Goal: Task Accomplishment & Management: Manage account settings

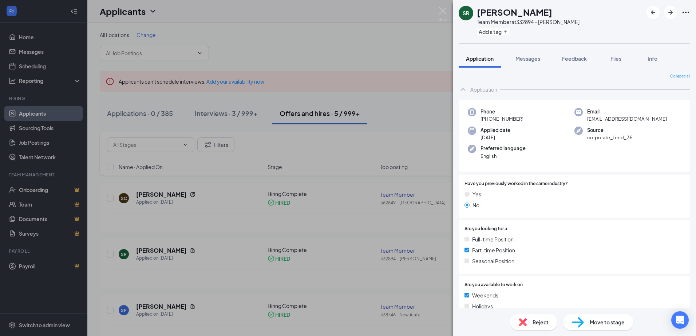
scroll to position [221, 0]
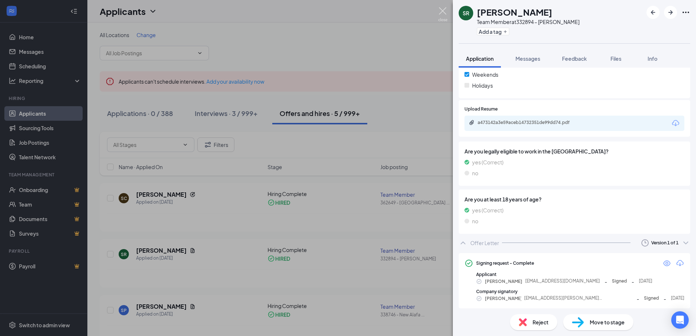
click at [440, 9] on img at bounding box center [442, 14] width 9 height 14
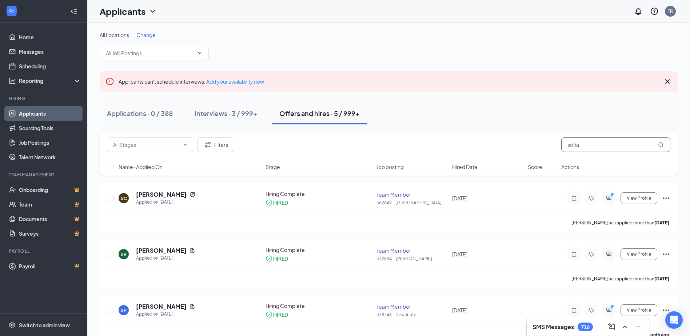
drag, startPoint x: 574, startPoint y: 147, endPoint x: 487, endPoint y: 139, distance: 87.8
click at [494, 143] on div "Filters sofia" at bounding box center [389, 145] width 564 height 15
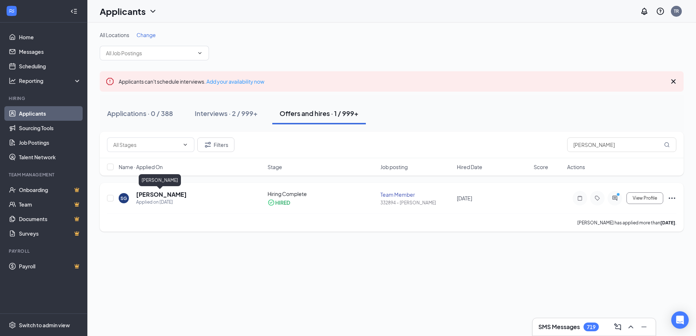
click at [148, 198] on h5 "[PERSON_NAME]" at bounding box center [161, 195] width 51 height 8
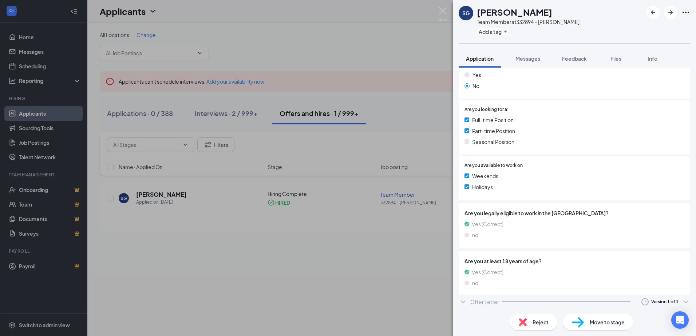
scroll to position [120, 0]
click at [485, 304] on div "Offer Letter" at bounding box center [484, 304] width 29 height 7
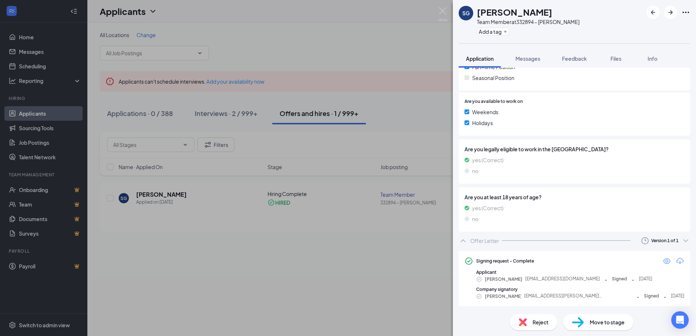
scroll to position [184, 0]
click at [662, 262] on icon "Eye" at bounding box center [666, 261] width 9 height 9
click at [442, 11] on img at bounding box center [442, 14] width 9 height 14
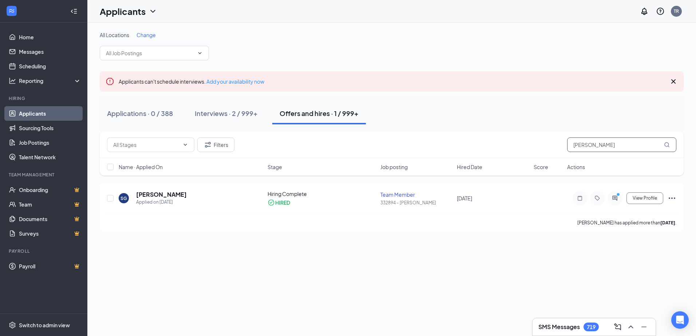
drag, startPoint x: 592, startPoint y: 144, endPoint x: 496, endPoint y: 144, distance: 95.7
click at [496, 144] on div "Filters [PERSON_NAME]" at bounding box center [391, 145] width 569 height 15
click at [156, 195] on h5 "[PERSON_NAME]" at bounding box center [161, 195] width 51 height 8
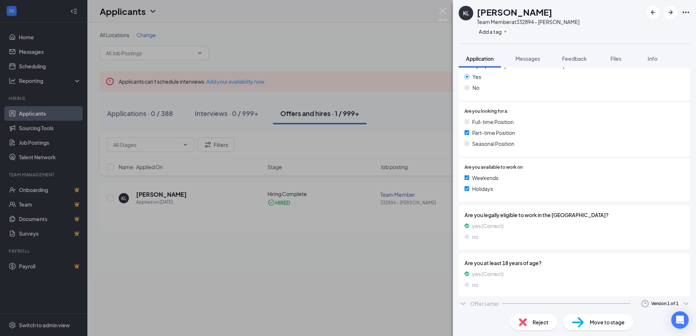
scroll to position [120, 0]
click at [470, 302] on div "Offer Letter" at bounding box center [484, 304] width 29 height 7
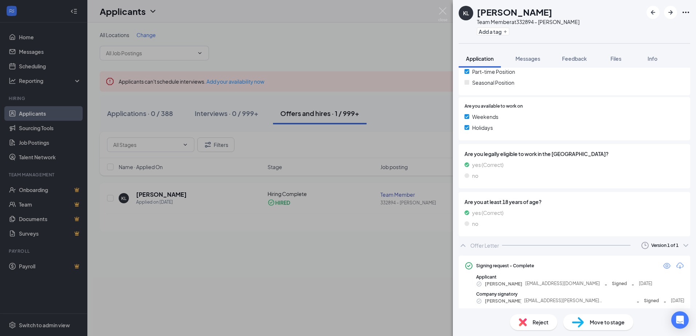
scroll to position [180, 0]
click at [662, 265] on icon "Eye" at bounding box center [666, 264] width 9 height 9
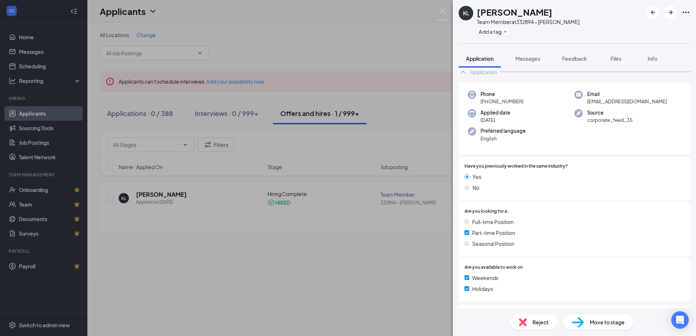
scroll to position [0, 0]
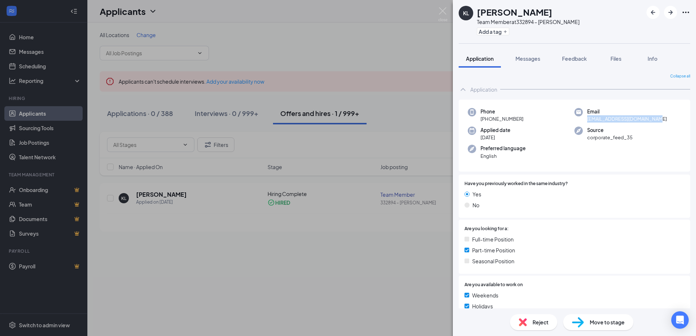
drag, startPoint x: 583, startPoint y: 118, endPoint x: 657, endPoint y: 119, distance: 73.9
click at [657, 119] on div "Email [EMAIL_ADDRESS][DOMAIN_NAME]" at bounding box center [627, 115] width 107 height 15
drag, startPoint x: 657, startPoint y: 119, endPoint x: 627, endPoint y: 118, distance: 30.2
copy span "[EMAIL_ADDRESS][DOMAIN_NAME]"
click at [443, 11] on img at bounding box center [442, 14] width 9 height 14
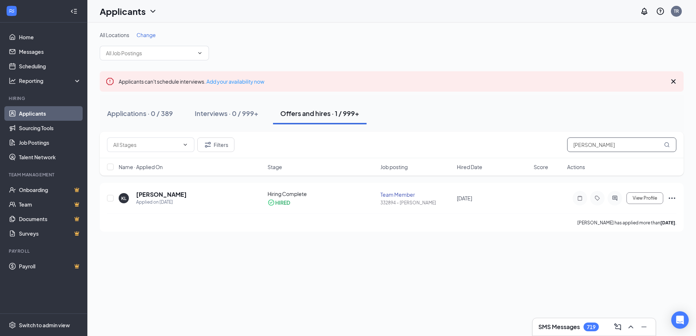
drag, startPoint x: 604, startPoint y: 150, endPoint x: 519, endPoint y: 139, distance: 85.2
click at [520, 139] on div "Filters [PERSON_NAME]" at bounding box center [391, 145] width 569 height 15
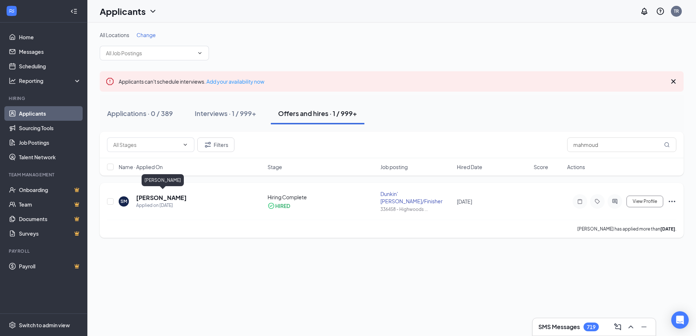
click at [162, 196] on h5 "[PERSON_NAME]" at bounding box center [161, 198] width 51 height 8
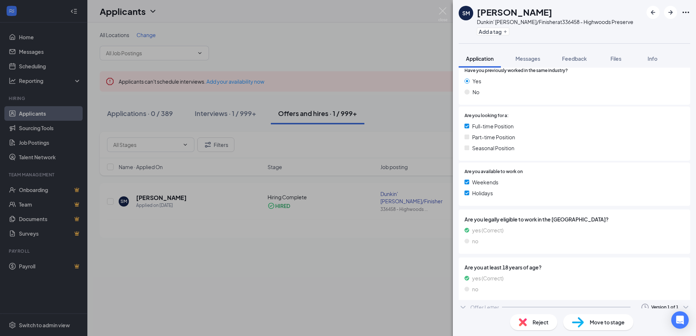
scroll to position [139, 0]
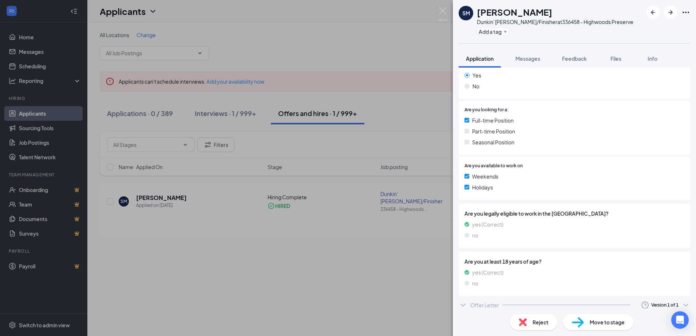
click at [478, 308] on div "Offer Letter" at bounding box center [484, 305] width 29 height 7
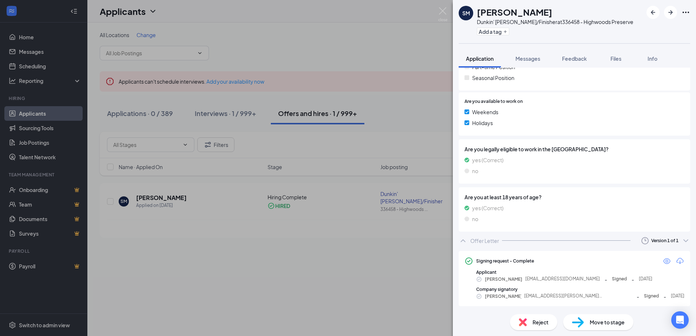
scroll to position [204, 0]
click at [663, 262] on icon "Eye" at bounding box center [666, 261] width 9 height 9
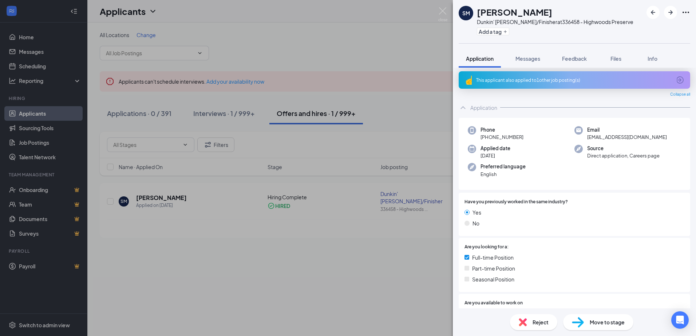
scroll to position [0, 0]
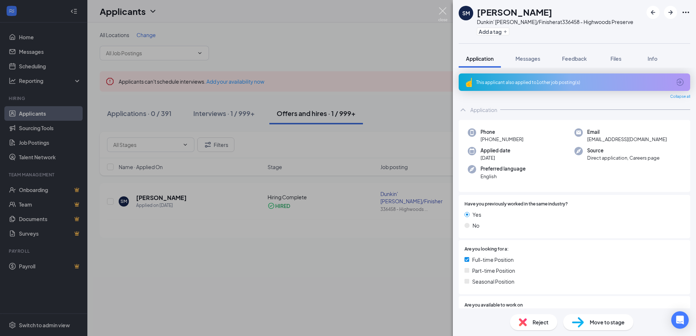
click at [444, 10] on img at bounding box center [442, 14] width 9 height 14
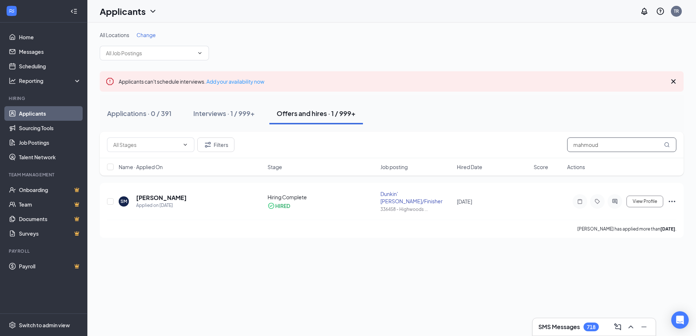
drag, startPoint x: 607, startPoint y: 146, endPoint x: 523, endPoint y: 143, distance: 84.9
click at [524, 144] on div "Filters mahmoud" at bounding box center [391, 145] width 569 height 15
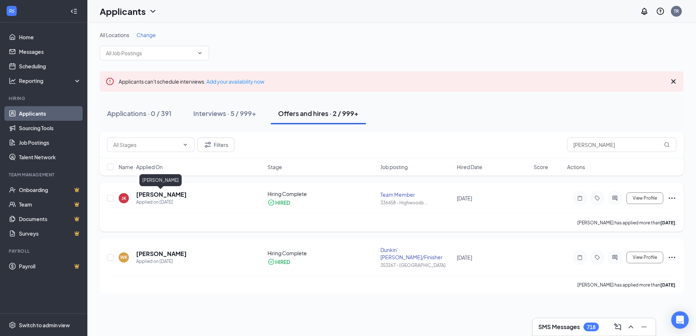
click at [155, 196] on h5 "[PERSON_NAME]" at bounding box center [161, 195] width 51 height 8
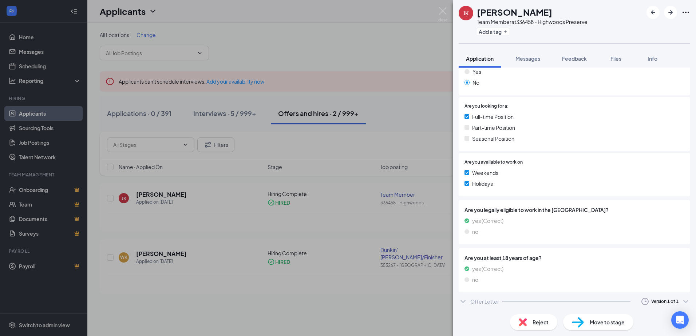
scroll to position [123, 0]
click at [466, 304] on icon "ChevronDown" at bounding box center [463, 301] width 9 height 9
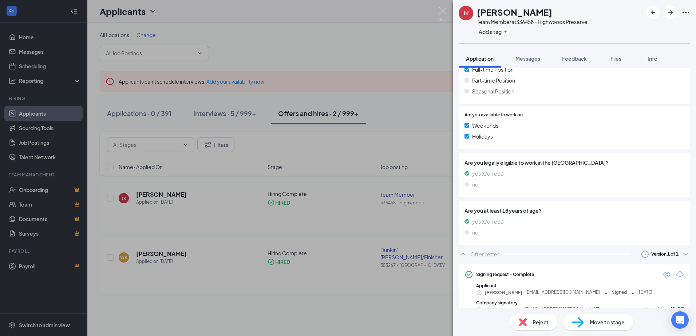
scroll to position [181, 0]
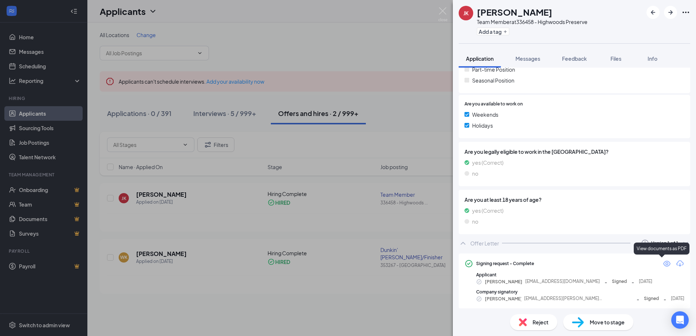
click at [662, 262] on icon "Eye" at bounding box center [666, 264] width 9 height 9
click at [445, 10] on img at bounding box center [442, 14] width 9 height 14
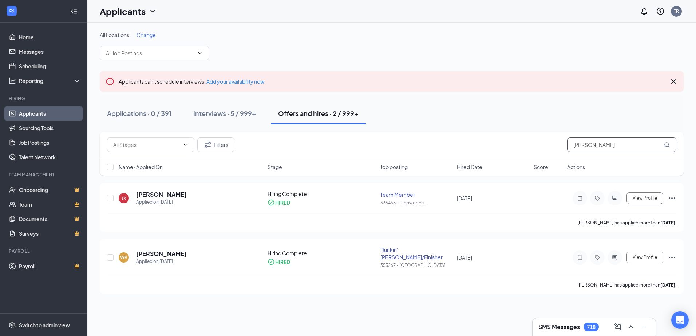
drag, startPoint x: 606, startPoint y: 144, endPoint x: 523, endPoint y: 143, distance: 83.3
click at [523, 143] on div "Filters [PERSON_NAME]" at bounding box center [391, 145] width 569 height 15
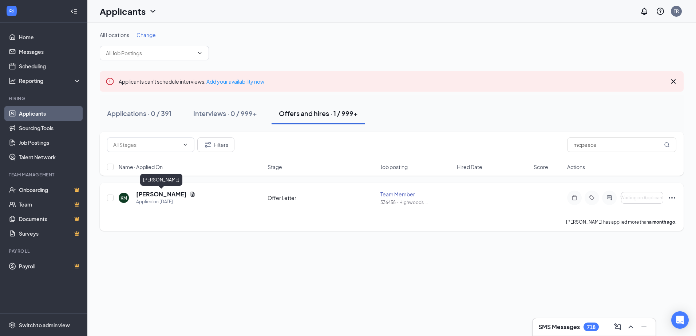
click at [173, 192] on h5 "[PERSON_NAME]" at bounding box center [161, 194] width 51 height 8
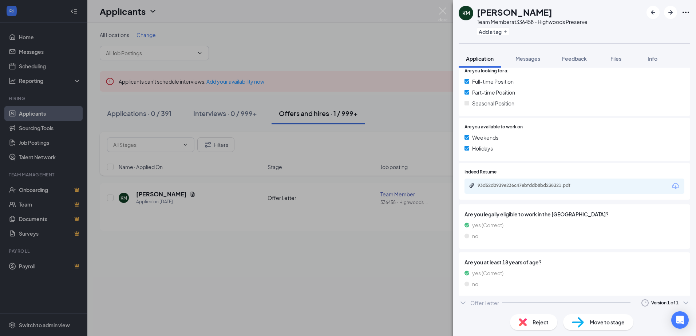
scroll to position [180, 0]
click at [471, 302] on div "Offer Letter" at bounding box center [484, 304] width 29 height 7
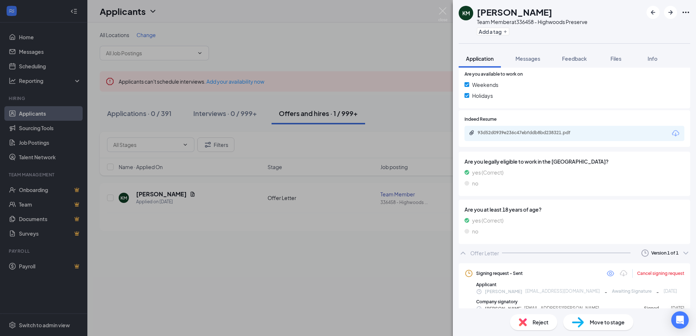
scroll to position [241, 0]
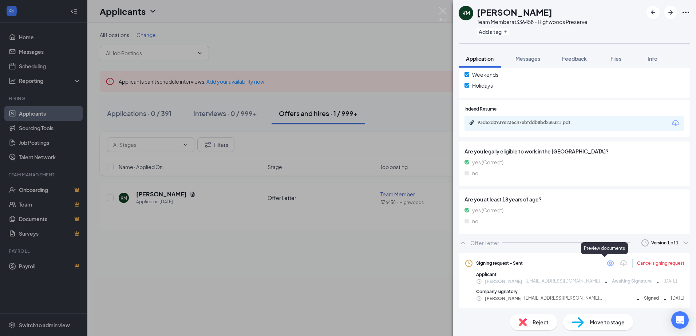
click at [606, 265] on icon "Eye" at bounding box center [610, 263] width 9 height 9
click at [442, 9] on img at bounding box center [442, 14] width 9 height 14
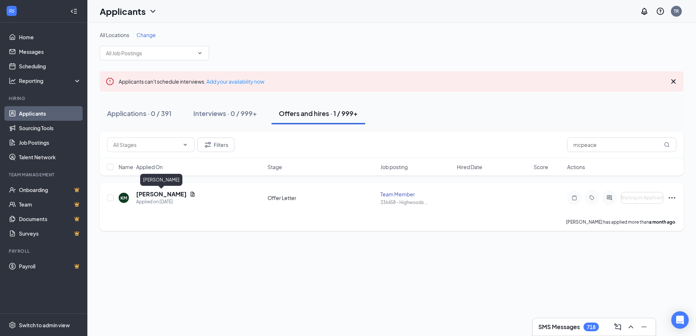
click at [147, 194] on h5 "[PERSON_NAME]" at bounding box center [161, 194] width 51 height 8
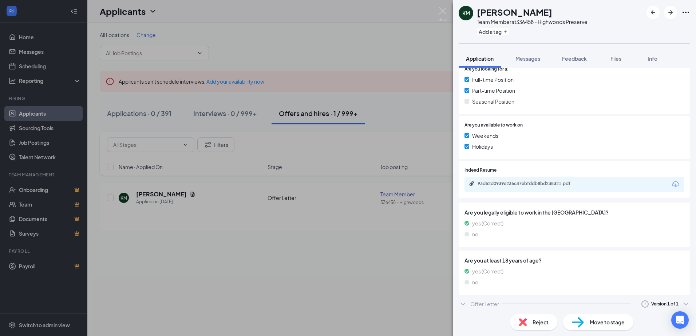
scroll to position [183, 0]
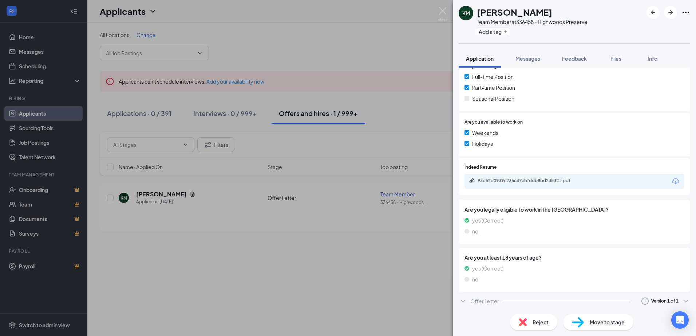
click at [485, 304] on div "Offer Letter" at bounding box center [484, 301] width 29 height 7
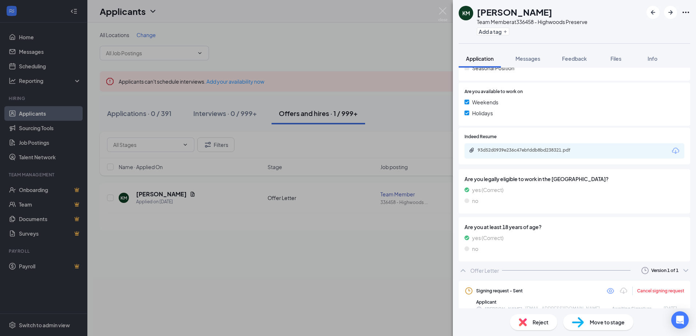
scroll to position [242, 0]
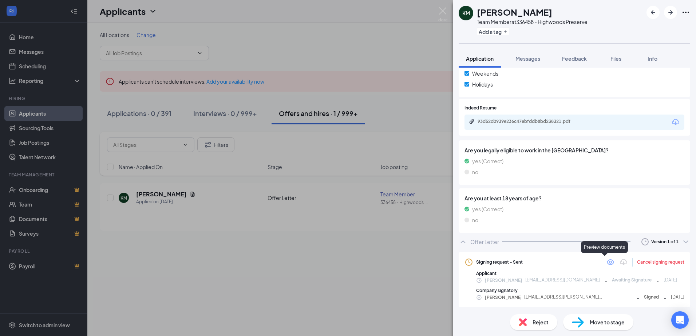
click at [607, 263] on icon "Eye" at bounding box center [610, 263] width 7 height 6
click at [443, 10] on img at bounding box center [442, 14] width 9 height 14
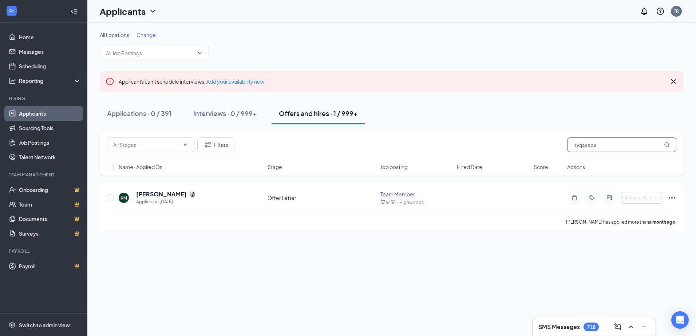
drag, startPoint x: 597, startPoint y: 147, endPoint x: 542, endPoint y: 150, distance: 55.0
click at [542, 150] on div "Filters mcpeace" at bounding box center [391, 145] width 569 height 15
drag, startPoint x: 602, startPoint y: 146, endPoint x: 530, endPoint y: 144, distance: 72.1
click at [532, 147] on div "Filters [PERSON_NAME]" at bounding box center [391, 145] width 569 height 15
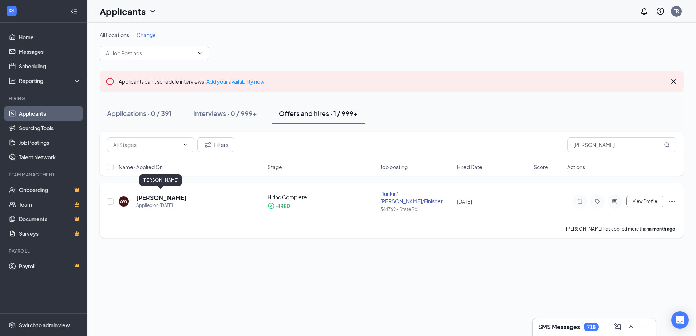
click at [151, 194] on h5 "[PERSON_NAME]" at bounding box center [161, 198] width 51 height 8
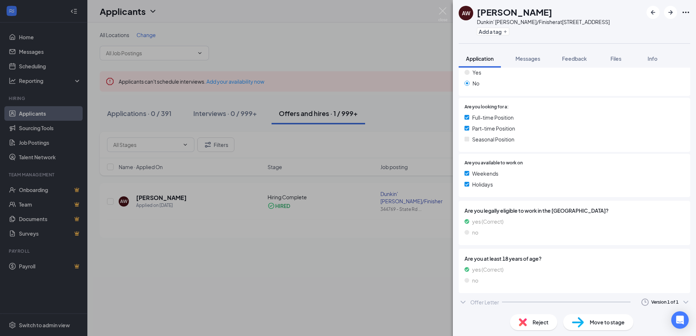
scroll to position [123, 0]
click at [492, 302] on div "Offer Letter" at bounding box center [484, 301] width 29 height 7
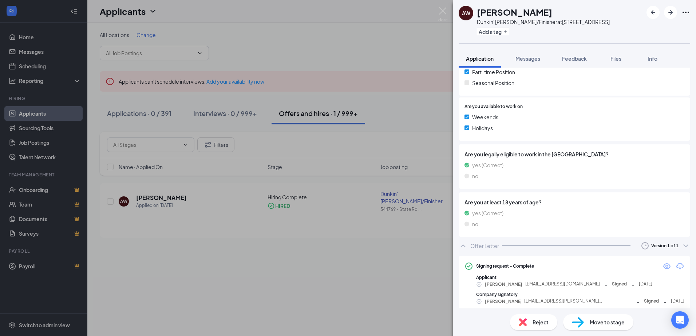
scroll to position [181, 0]
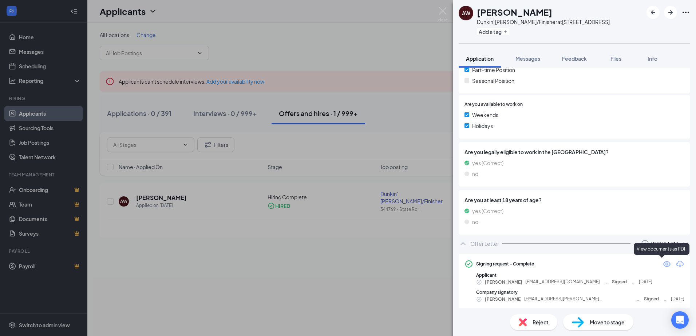
click at [662, 264] on icon "Eye" at bounding box center [666, 264] width 9 height 9
click at [442, 9] on img at bounding box center [442, 14] width 9 height 14
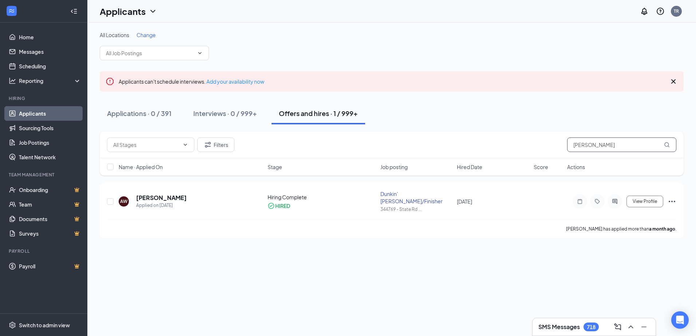
drag, startPoint x: 606, startPoint y: 144, endPoint x: 549, endPoint y: 142, distance: 57.5
click at [549, 142] on div "Filters [PERSON_NAME]" at bounding box center [391, 145] width 569 height 15
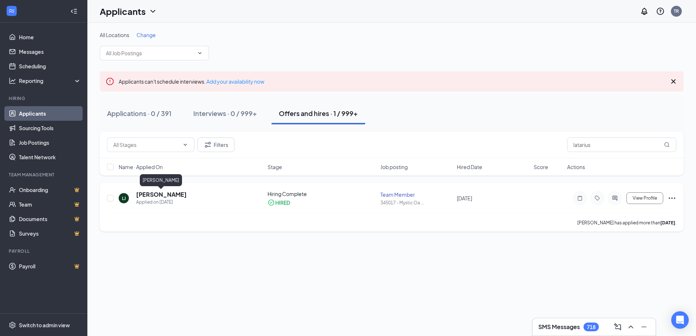
click at [161, 196] on h5 "[PERSON_NAME]" at bounding box center [161, 195] width 51 height 8
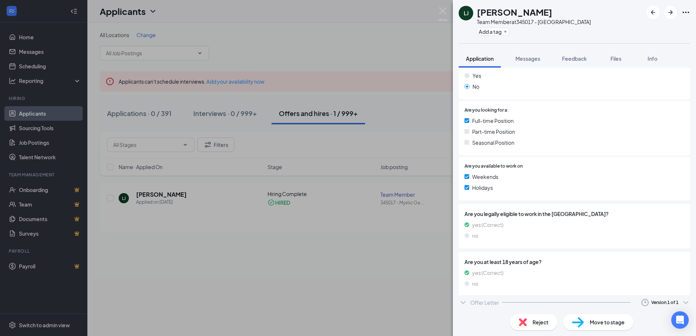
scroll to position [140, 0]
click at [475, 306] on div "Offer Letter" at bounding box center [484, 304] width 29 height 7
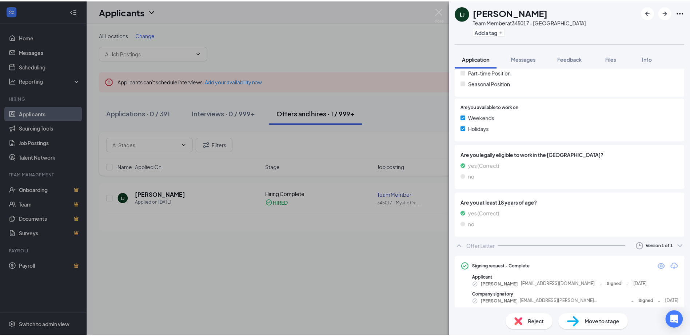
scroll to position [201, 0]
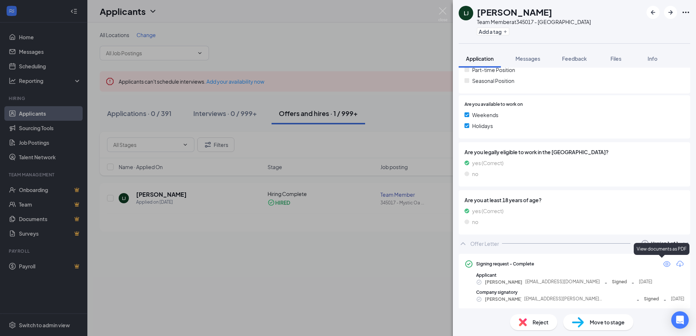
click at [662, 264] on icon "Eye" at bounding box center [666, 264] width 9 height 9
click at [443, 11] on img at bounding box center [442, 14] width 9 height 14
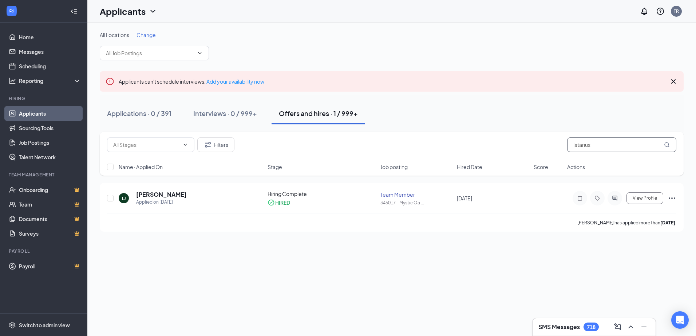
drag, startPoint x: 535, startPoint y: 146, endPoint x: 516, endPoint y: 148, distance: 18.7
click at [518, 149] on div "Filters latarius" at bounding box center [391, 145] width 569 height 15
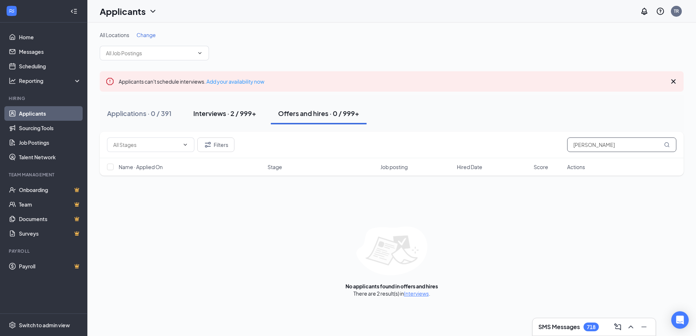
type input "[PERSON_NAME]"
click at [235, 119] on button "Interviews · 2 / 999+" at bounding box center [225, 114] width 78 height 22
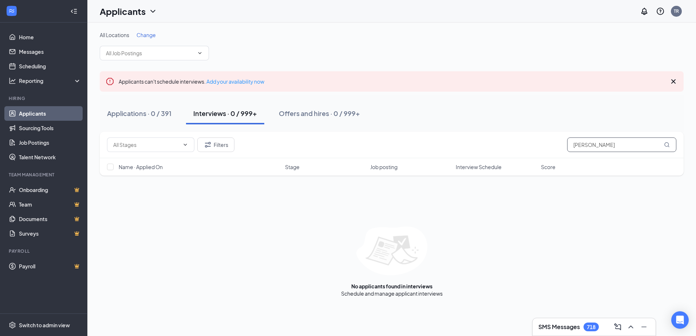
drag, startPoint x: 587, startPoint y: 146, endPoint x: 546, endPoint y: 143, distance: 41.2
click at [548, 146] on div "Filters [PERSON_NAME]" at bounding box center [391, 145] width 569 height 15
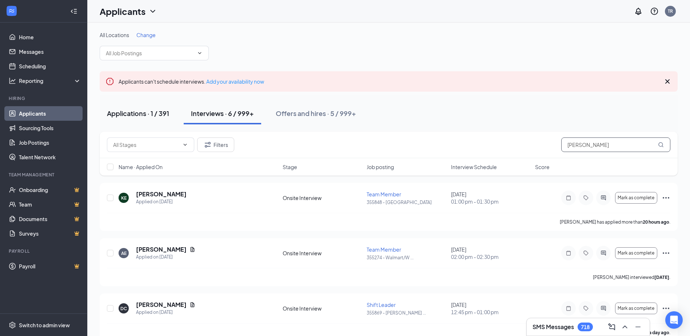
type input "[PERSON_NAME]"
click at [131, 113] on div "Applications · 1 / 391" at bounding box center [138, 113] width 62 height 9
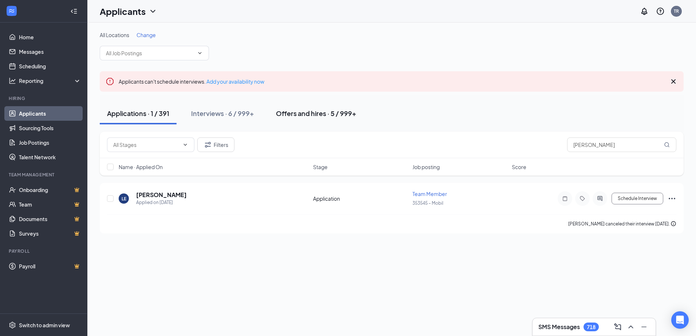
click at [294, 116] on div "Offers and hires · 5 / 999+" at bounding box center [316, 113] width 80 height 9
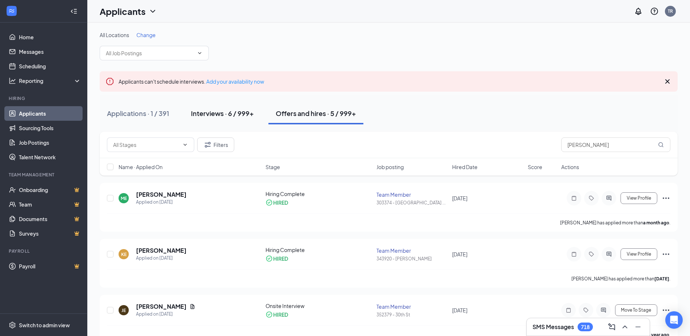
click at [213, 113] on div "Interviews · 6 / 999+" at bounding box center [222, 113] width 63 height 9
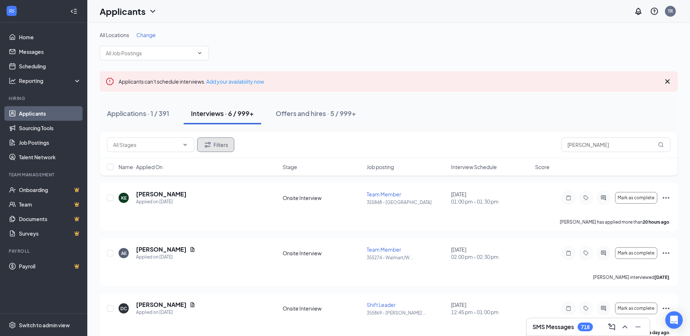
click at [211, 147] on icon "Filter" at bounding box center [207, 144] width 9 height 9
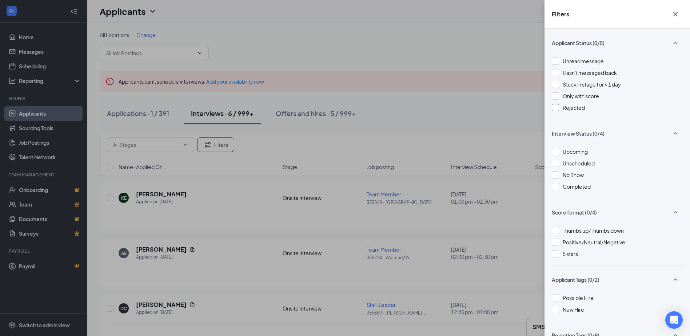
click at [554, 107] on div at bounding box center [555, 107] width 7 height 7
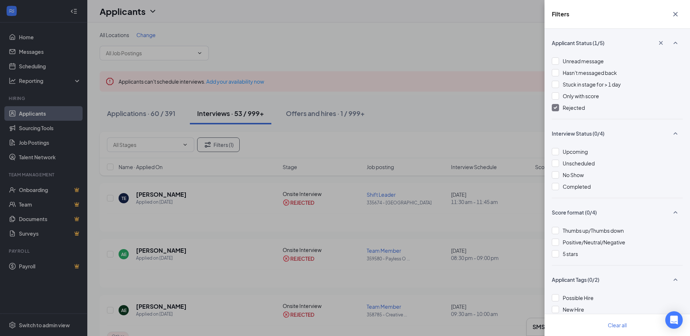
click at [431, 118] on div "Filters Applicant Status (1/5) Unread message Hasn't messaged back Stuck in sta…" at bounding box center [345, 168] width 690 height 336
click at [676, 15] on icon "Cross" at bounding box center [676, 14] width 4 height 4
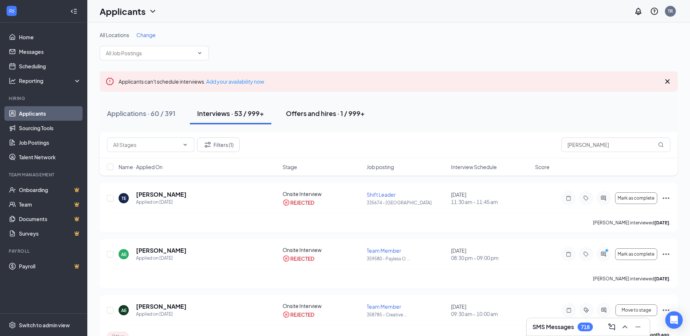
click at [321, 116] on div "Offers and hires · 1 / 999+" at bounding box center [325, 113] width 79 height 9
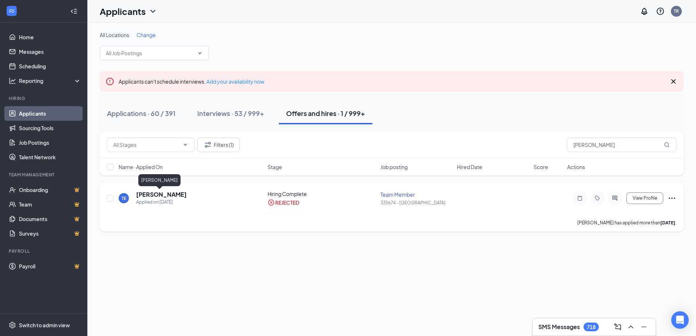
click at [152, 198] on h5 "[PERSON_NAME]" at bounding box center [161, 195] width 51 height 8
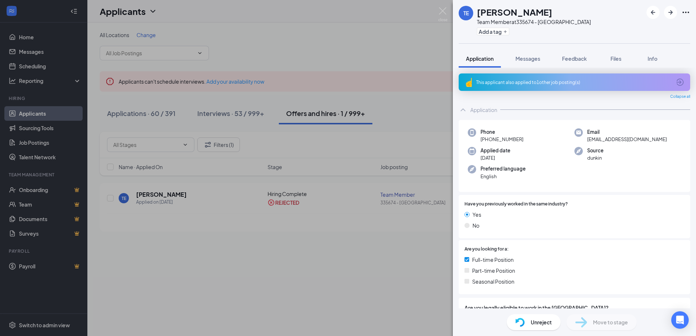
click at [536, 326] on span "Unreject" at bounding box center [541, 322] width 21 height 8
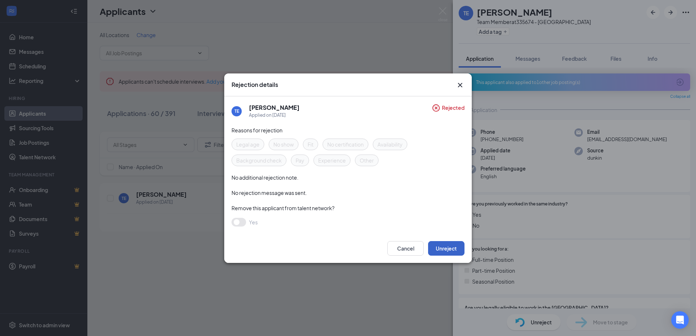
drag, startPoint x: 441, startPoint y: 247, endPoint x: 443, endPoint y: 238, distance: 8.5
click at [441, 247] on button "Unreject" at bounding box center [446, 248] width 36 height 15
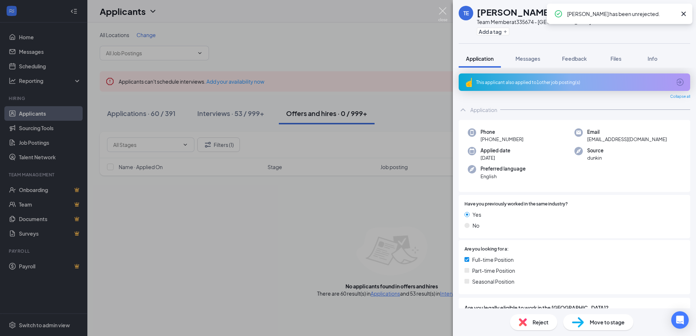
click at [440, 10] on img at bounding box center [442, 14] width 9 height 14
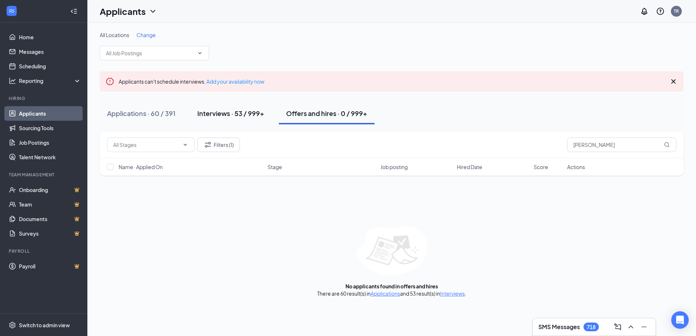
click at [214, 112] on div "Interviews · 53 / 999+" at bounding box center [230, 113] width 67 height 9
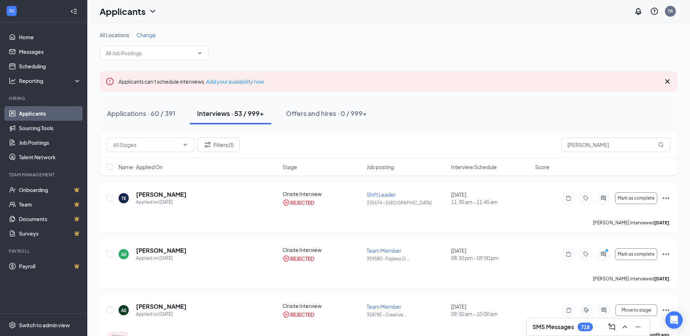
click at [230, 153] on div "Filters (1) [PERSON_NAME]" at bounding box center [389, 145] width 578 height 27
click at [232, 147] on button "Filters (1)" at bounding box center [218, 145] width 43 height 15
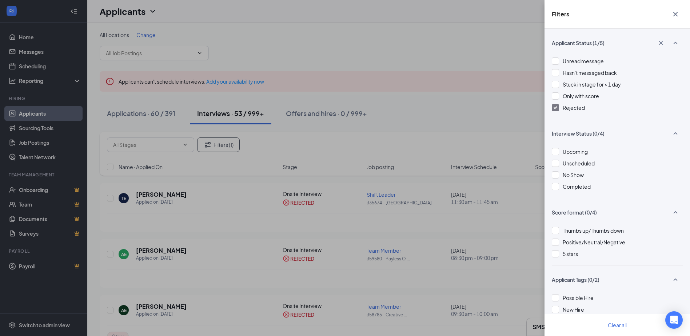
click at [559, 108] on div at bounding box center [555, 107] width 7 height 7
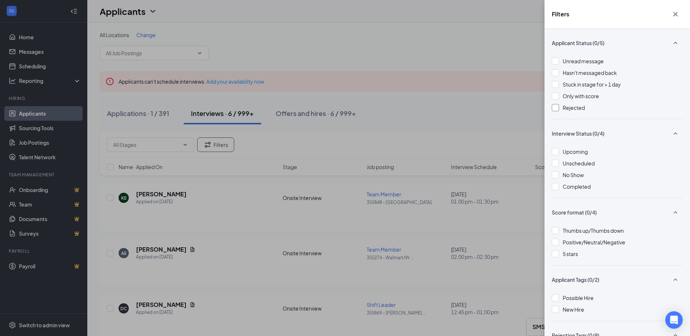
click at [676, 13] on icon "Cross" at bounding box center [676, 14] width 4 height 4
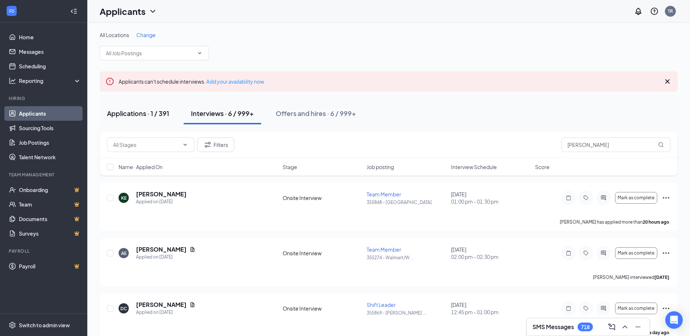
click at [145, 115] on div "Applications · 1 / 391" at bounding box center [138, 113] width 62 height 9
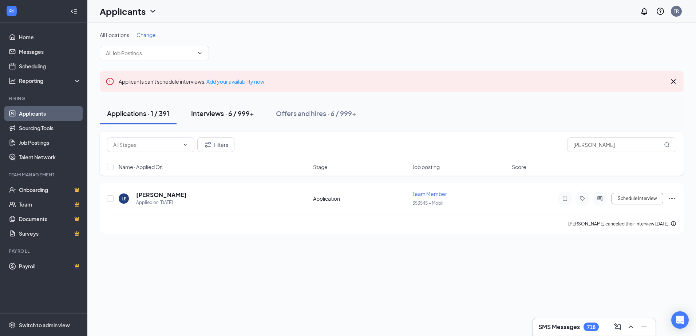
click at [226, 111] on div "Interviews · 6 / 999+" at bounding box center [222, 113] width 63 height 9
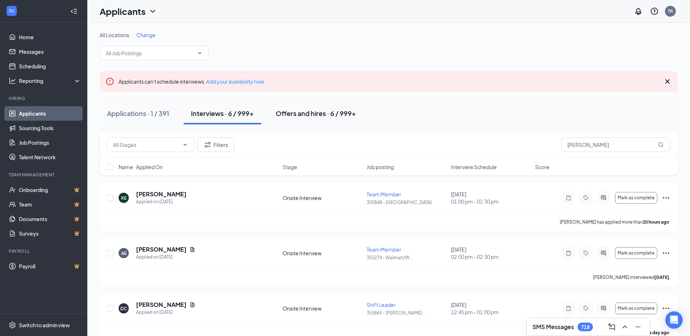
click at [295, 113] on div "Offers and hires · 6 / 999+" at bounding box center [316, 113] width 80 height 9
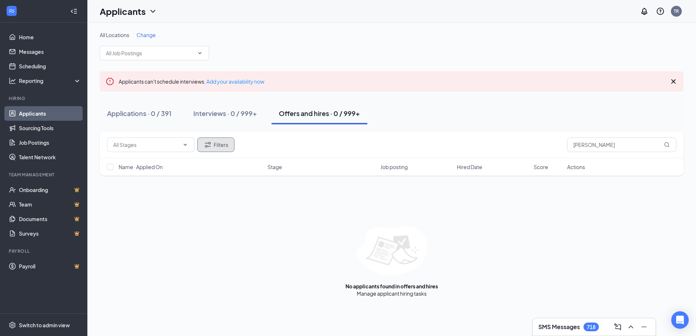
click at [226, 143] on button "Filters" at bounding box center [215, 145] width 37 height 15
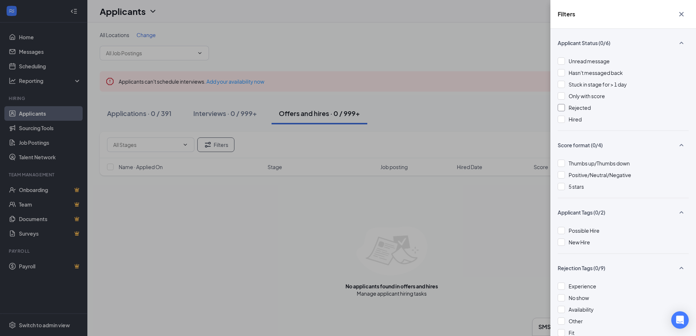
click at [560, 108] on div at bounding box center [561, 107] width 7 height 7
click at [683, 13] on icon "Cross" at bounding box center [681, 14] width 9 height 9
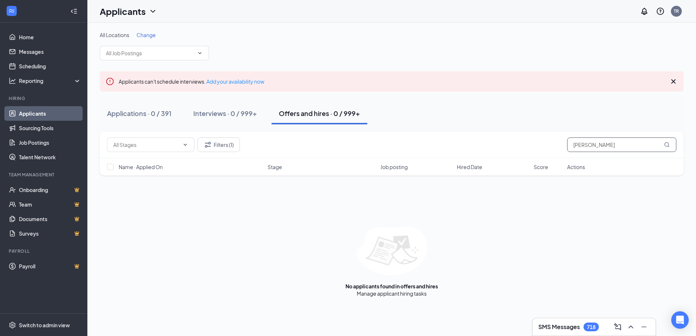
drag, startPoint x: 614, startPoint y: 144, endPoint x: 515, endPoint y: 136, distance: 100.0
click at [520, 138] on div "Filters (1) [PERSON_NAME]" at bounding box center [391, 145] width 569 height 15
type input "[PERSON_NAME]"
click at [225, 115] on div "Interviews · 53 / 999+" at bounding box center [230, 113] width 67 height 9
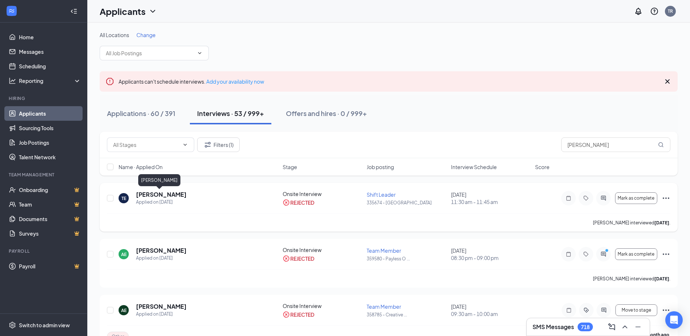
click at [144, 194] on h5 "[PERSON_NAME]" at bounding box center [161, 195] width 51 height 8
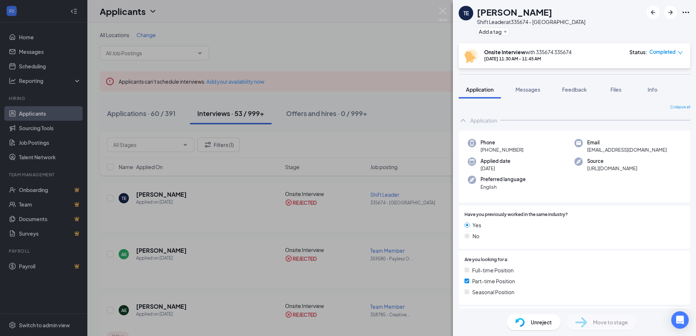
click at [538, 322] on span "Unreject" at bounding box center [541, 322] width 21 height 8
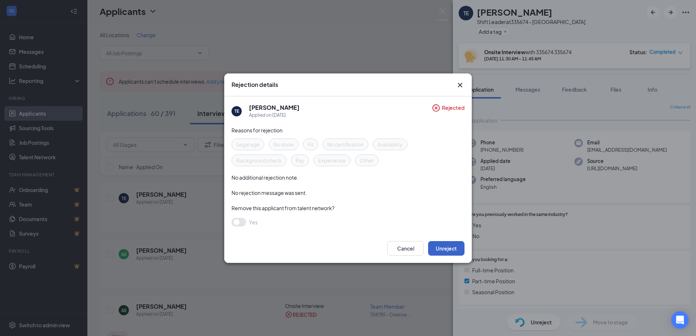
click at [449, 247] on button "Unreject" at bounding box center [446, 248] width 36 height 15
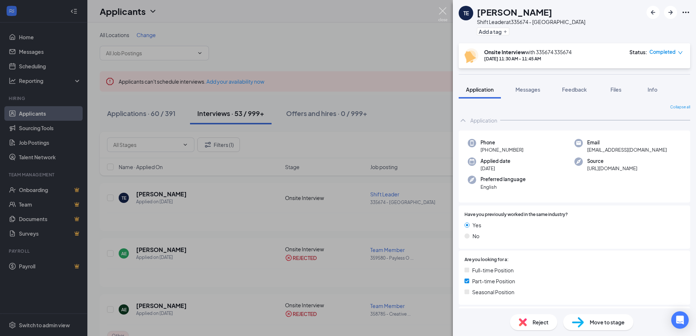
click at [446, 12] on img at bounding box center [442, 14] width 9 height 14
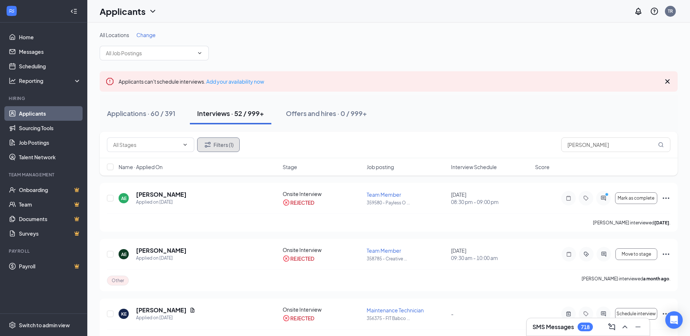
click at [227, 142] on button "Filters (1)" at bounding box center [218, 145] width 43 height 15
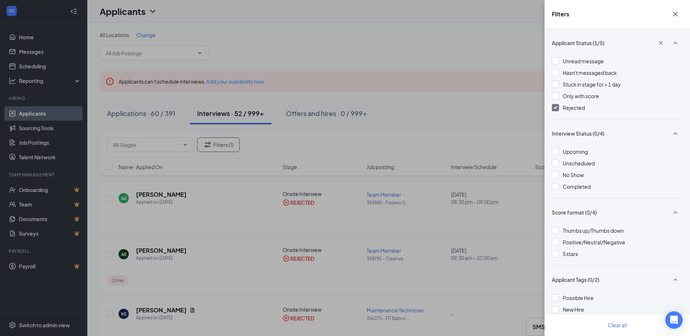
click at [557, 107] on img at bounding box center [556, 107] width 4 height 3
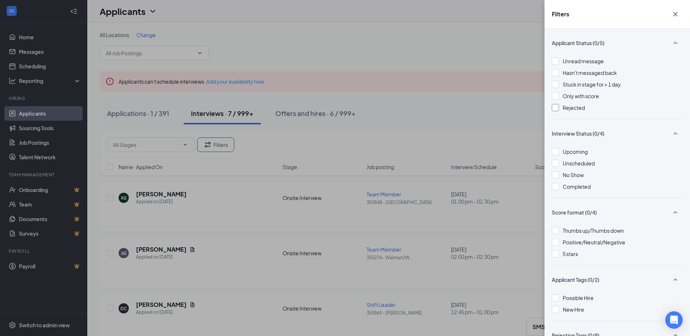
click at [677, 16] on icon "Cross" at bounding box center [676, 14] width 9 height 9
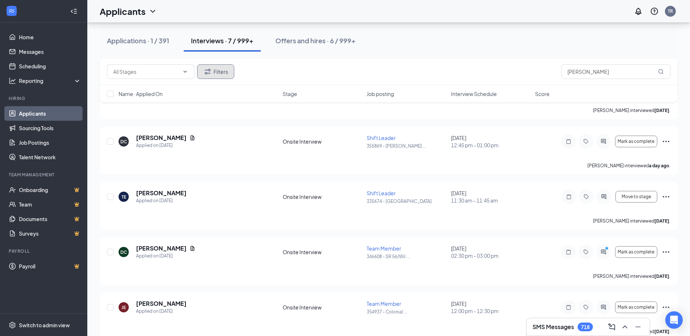
scroll to position [163, 0]
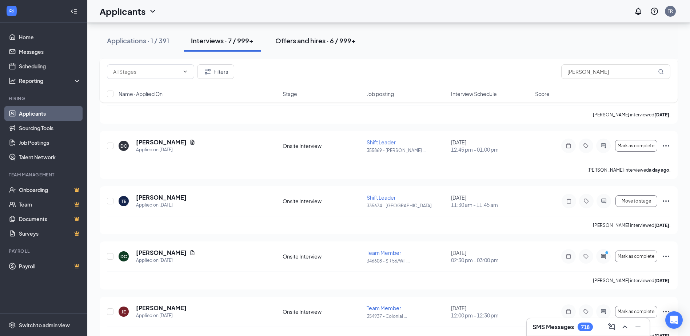
click at [305, 37] on div "Offers and hires · 6 / 999+" at bounding box center [316, 40] width 80 height 9
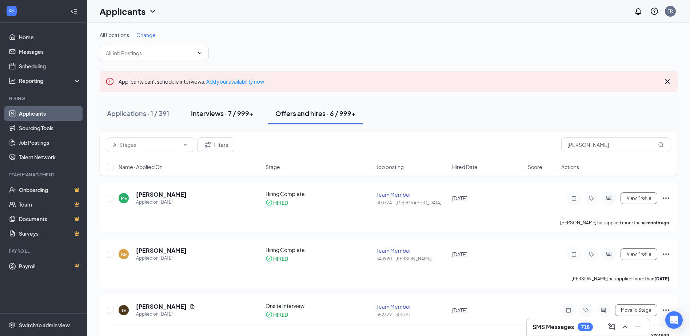
click at [227, 115] on div "Interviews · 7 / 999+" at bounding box center [222, 113] width 63 height 9
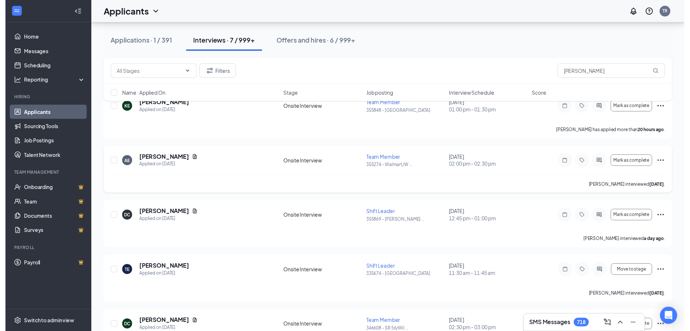
scroll to position [146, 0]
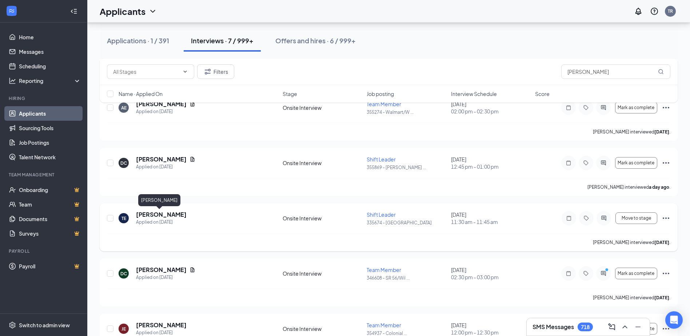
click at [140, 215] on h5 "[PERSON_NAME]" at bounding box center [161, 215] width 51 height 8
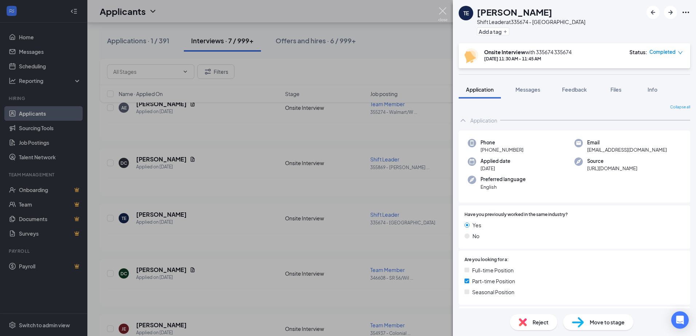
click at [439, 9] on img at bounding box center [442, 14] width 9 height 14
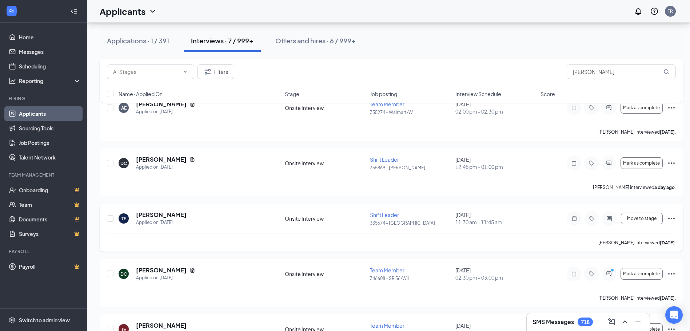
click at [673, 218] on icon "Ellipses" at bounding box center [672, 218] width 9 height 9
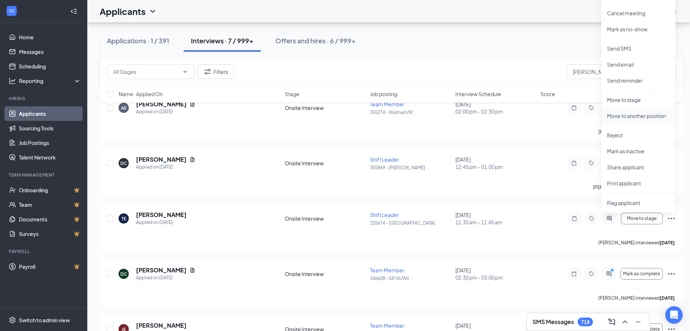
click at [630, 115] on p "Move to another position" at bounding box center [638, 115] width 63 height 7
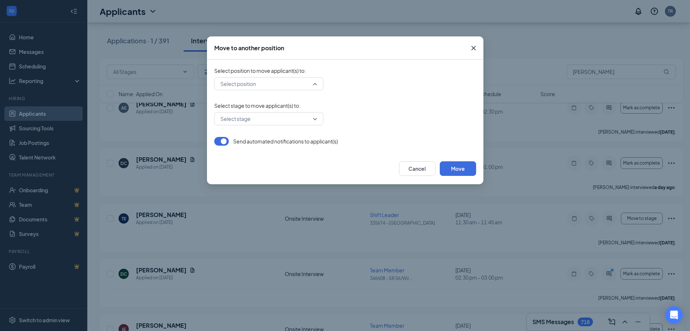
click at [312, 81] on input "search" at bounding box center [266, 84] width 95 height 12
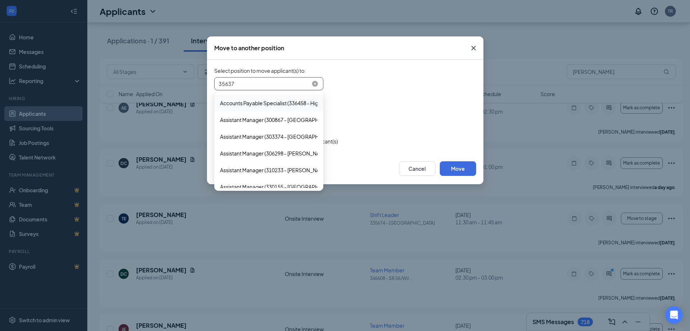
type input "356375"
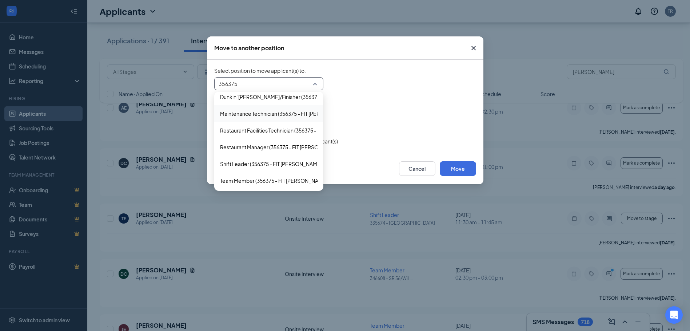
scroll to position [58, 0]
click at [258, 162] on span "Shift Leader (356375 - FIT Babcock)" at bounding box center [271, 163] width 103 height 8
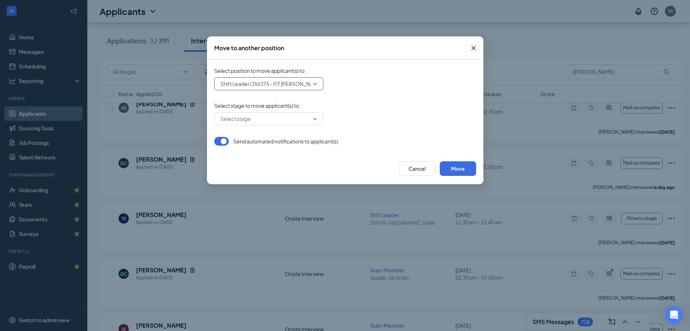
click at [307, 120] on input "search" at bounding box center [266, 118] width 95 height 12
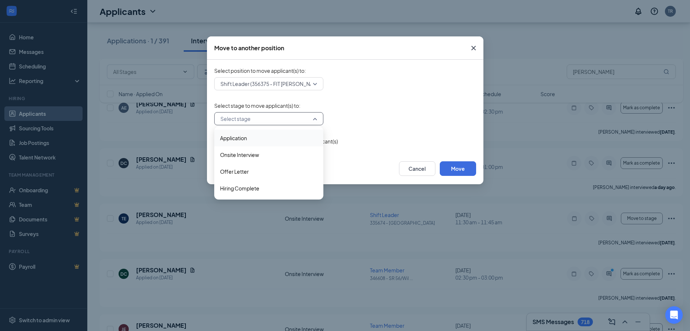
click at [238, 139] on span "Application" at bounding box center [233, 138] width 27 height 8
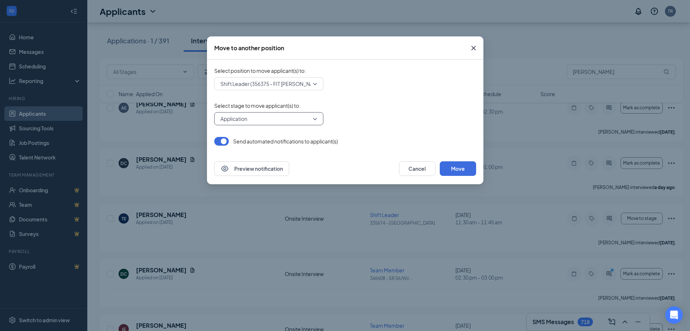
click at [224, 143] on button "button" at bounding box center [221, 141] width 15 height 9
click at [463, 173] on button "Move" at bounding box center [458, 168] width 36 height 15
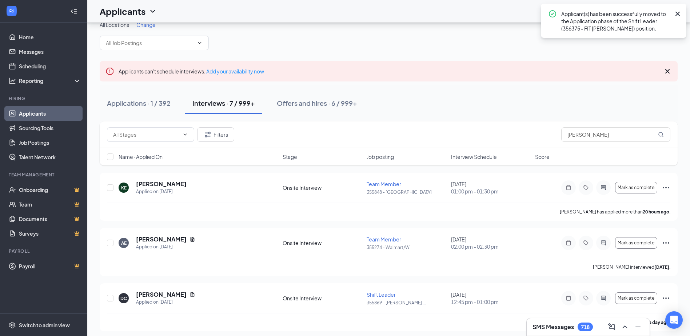
scroll to position [0, 0]
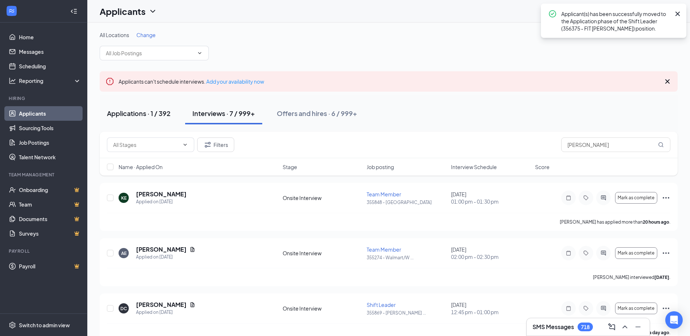
click at [149, 111] on div "Applications · 1 / 392" at bounding box center [139, 113] width 64 height 9
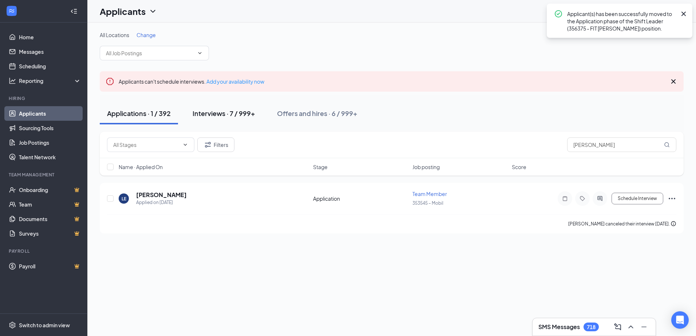
click at [210, 117] on div "Interviews · 7 / 999+" at bounding box center [224, 113] width 63 height 9
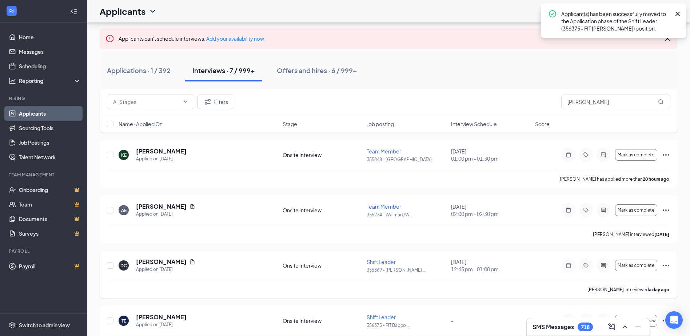
scroll to position [182, 0]
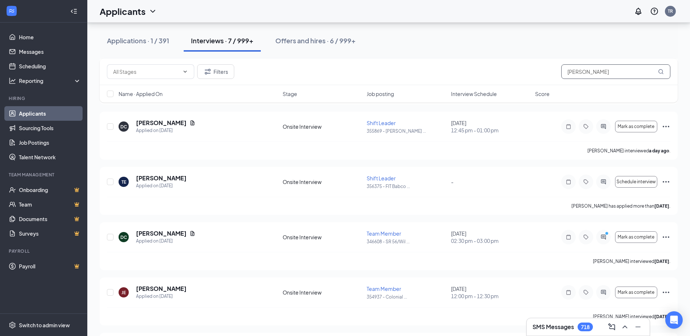
drag, startPoint x: 595, startPoint y: 73, endPoint x: 525, endPoint y: 71, distance: 69.9
click at [525, 71] on div "Filters evans" at bounding box center [389, 71] width 564 height 15
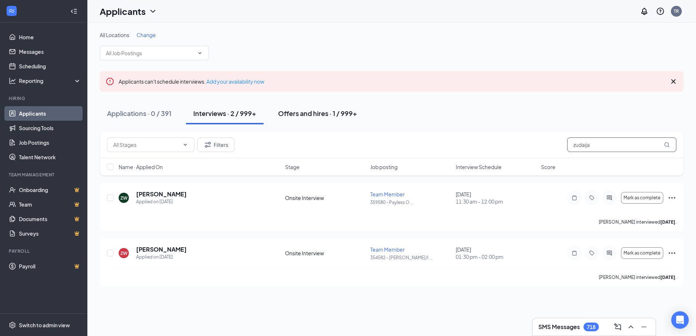
type input "zudaija"
click at [299, 116] on div "Offers and hires · 1 / 999+" at bounding box center [317, 113] width 79 height 9
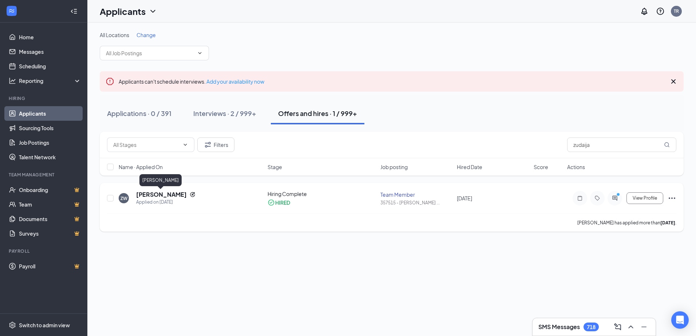
click at [157, 193] on h5 "Zudaija Williams" at bounding box center [161, 195] width 51 height 8
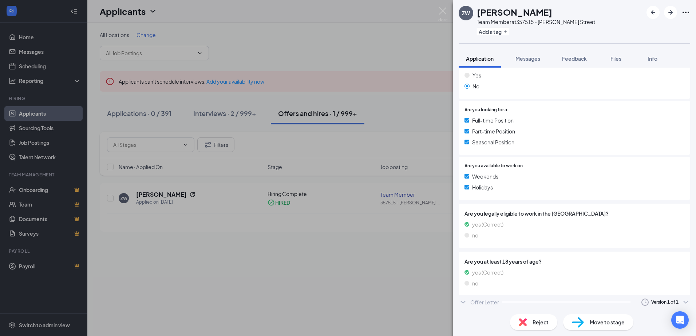
scroll to position [140, 0]
click at [491, 301] on div "Offer Letter" at bounding box center [484, 304] width 29 height 7
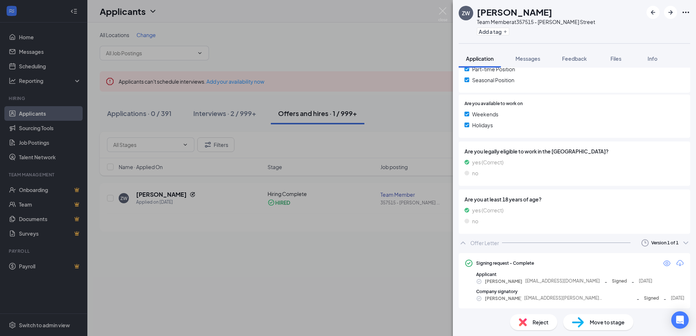
scroll to position [202, 0]
click at [664, 261] on icon "Eye" at bounding box center [666, 263] width 7 height 6
click at [444, 11] on img at bounding box center [442, 14] width 9 height 14
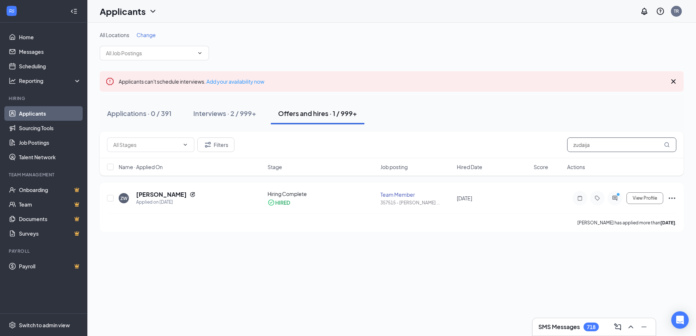
drag, startPoint x: 596, startPoint y: 147, endPoint x: 522, endPoint y: 148, distance: 73.9
click at [523, 148] on div "Filters zudaija" at bounding box center [391, 145] width 569 height 15
click at [150, 194] on h5 "Chloe Rush" at bounding box center [161, 195] width 51 height 8
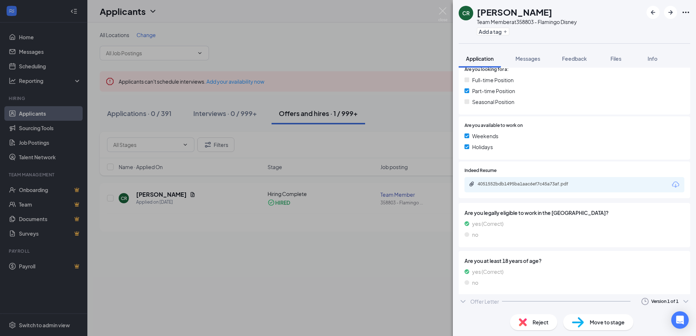
scroll to position [160, 0]
click at [484, 305] on div "Offer Letter" at bounding box center [484, 304] width 29 height 7
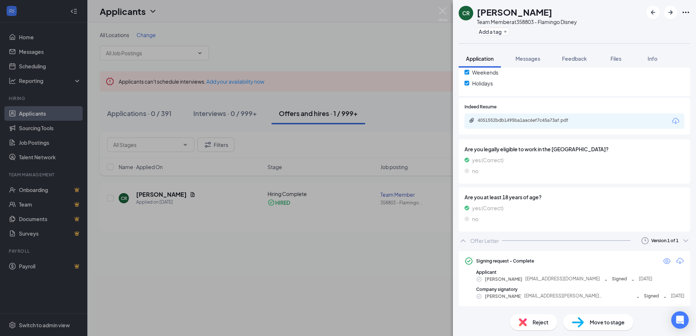
scroll to position [223, 0]
click at [663, 261] on icon "Eye" at bounding box center [666, 261] width 7 height 6
click at [440, 11] on img at bounding box center [442, 14] width 9 height 14
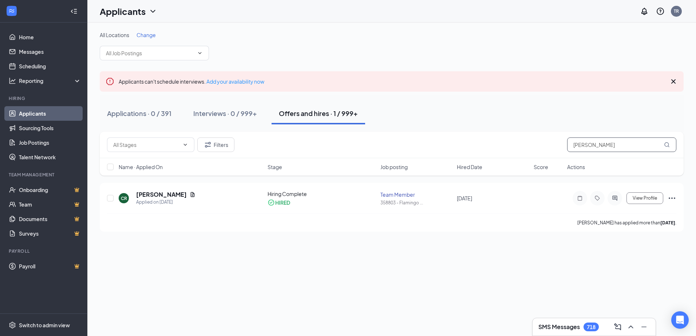
drag, startPoint x: 608, startPoint y: 146, endPoint x: 528, endPoint y: 144, distance: 79.8
click at [528, 145] on div "Filters chloe rush" at bounding box center [391, 145] width 569 height 15
click at [169, 194] on h5 "Leanne Duckett" at bounding box center [161, 195] width 51 height 8
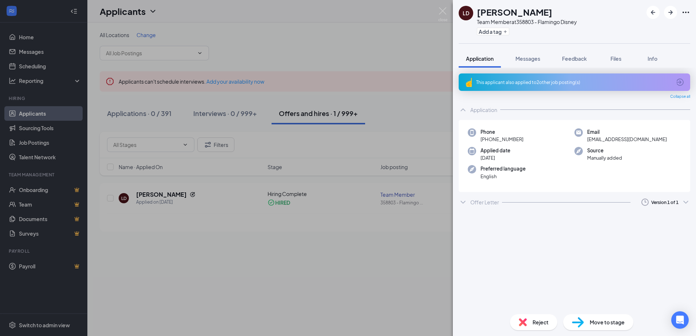
click at [473, 205] on div "Offer Letter" at bounding box center [484, 202] width 29 height 7
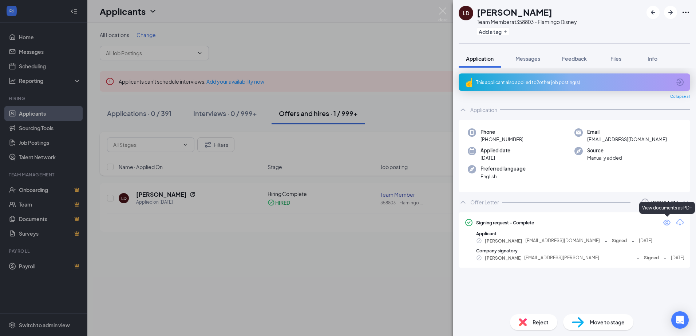
click at [668, 221] on icon "Eye" at bounding box center [666, 222] width 9 height 9
click at [442, 16] on img at bounding box center [442, 14] width 9 height 14
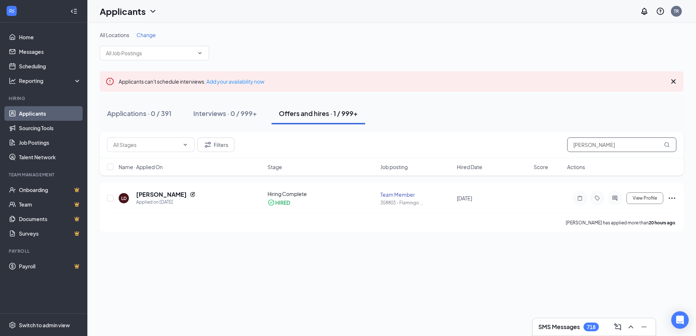
drag, startPoint x: 495, startPoint y: 135, endPoint x: 480, endPoint y: 137, distance: 15.5
click at [480, 137] on div "Filters duckett" at bounding box center [392, 145] width 584 height 27
click at [151, 194] on h5 "Jasmin Khan" at bounding box center [161, 195] width 51 height 8
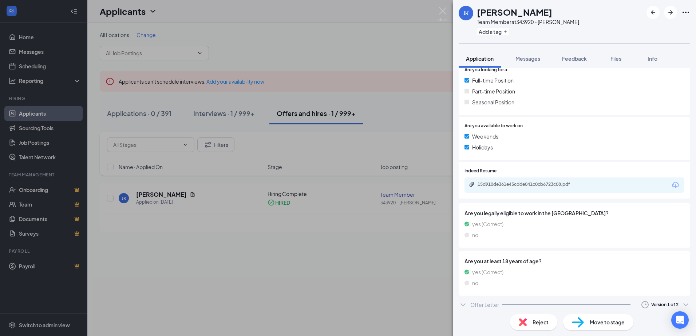
scroll to position [180, 0]
click at [642, 301] on icon "Clock" at bounding box center [645, 304] width 9 height 9
click at [634, 285] on div "Sent: Sep 15 at 1:25 PM" at bounding box center [641, 287] width 79 height 7
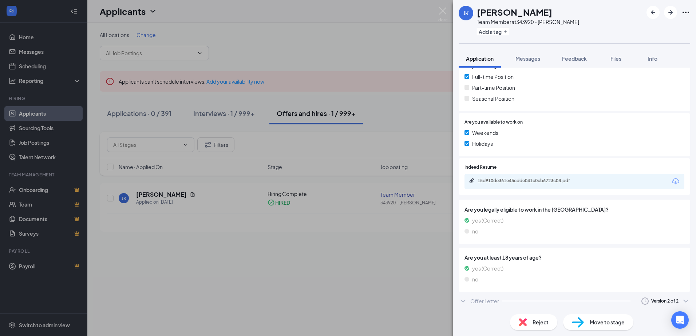
click at [476, 300] on div "Offer Letter" at bounding box center [484, 301] width 29 height 7
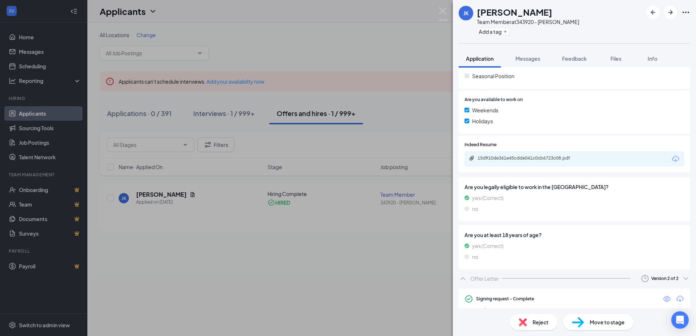
scroll to position [241, 0]
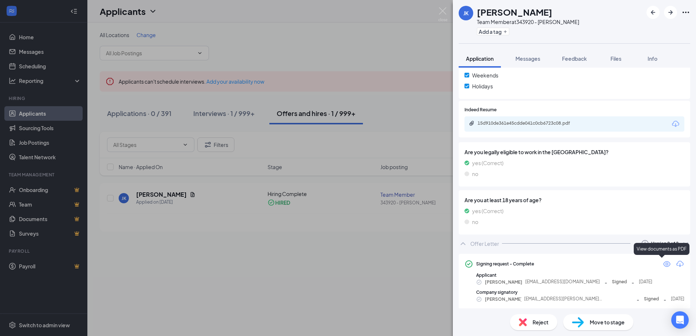
click at [662, 262] on icon "Eye" at bounding box center [666, 264] width 9 height 9
click at [445, 13] on img at bounding box center [442, 14] width 9 height 14
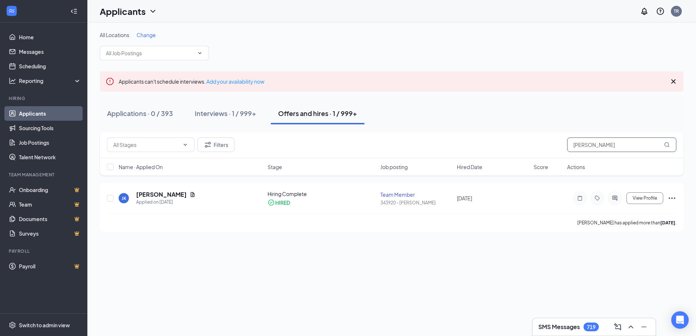
drag, startPoint x: 562, startPoint y: 143, endPoint x: 504, endPoint y: 138, distance: 58.1
click at [514, 139] on div "Filters jasmin khan" at bounding box center [391, 145] width 569 height 15
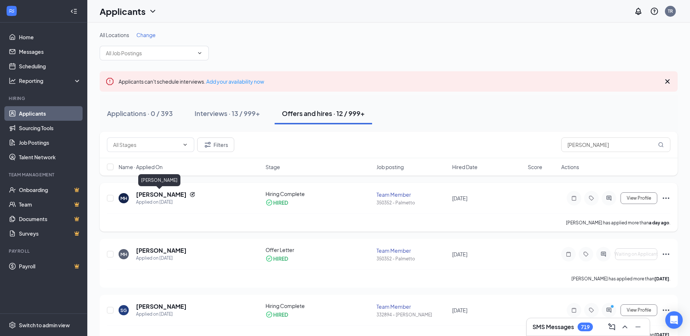
click at [156, 195] on h5 "Michael Hunt" at bounding box center [161, 195] width 51 height 8
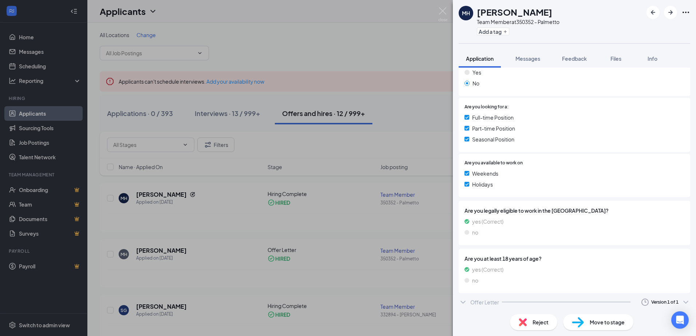
scroll to position [143, 0]
click at [472, 300] on div "Offer Letter" at bounding box center [484, 301] width 29 height 7
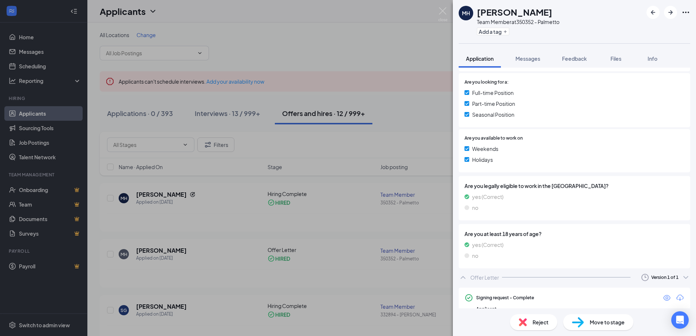
scroll to position [201, 0]
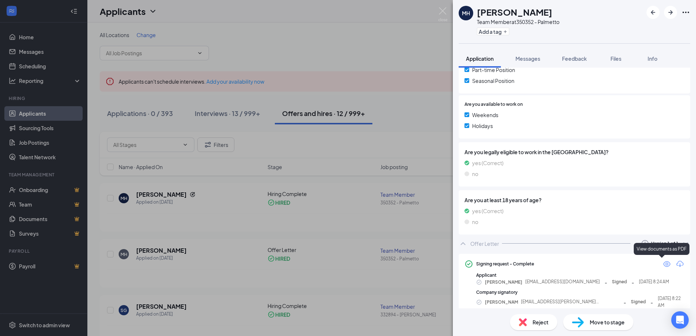
click at [662, 266] on icon "Eye" at bounding box center [666, 264] width 9 height 9
click at [443, 11] on img at bounding box center [442, 14] width 9 height 14
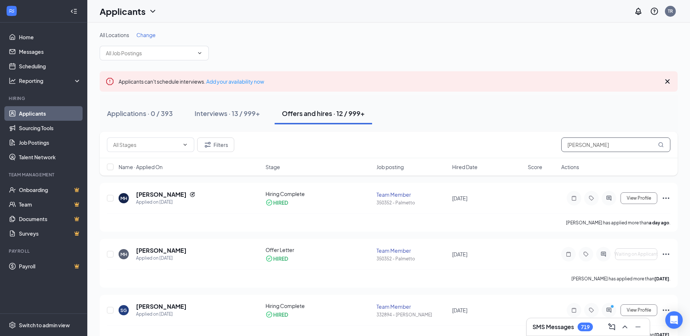
drag, startPoint x: 536, startPoint y: 140, endPoint x: 515, endPoint y: 140, distance: 21.5
click at [516, 140] on div "Filters hunt" at bounding box center [389, 145] width 564 height 15
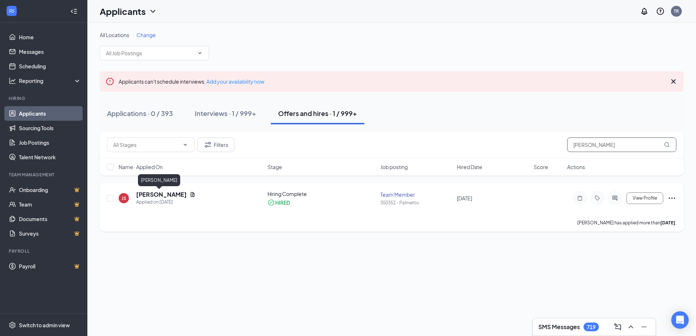
type input "jillian smith"
click at [153, 195] on h5 "Jillian Smith" at bounding box center [161, 195] width 51 height 8
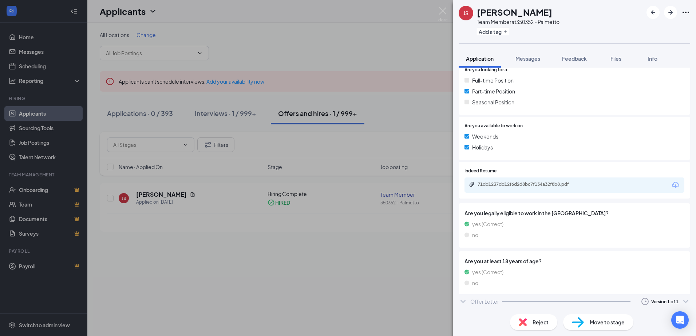
scroll to position [180, 0]
click at [466, 304] on icon "ChevronDown" at bounding box center [463, 304] width 9 height 9
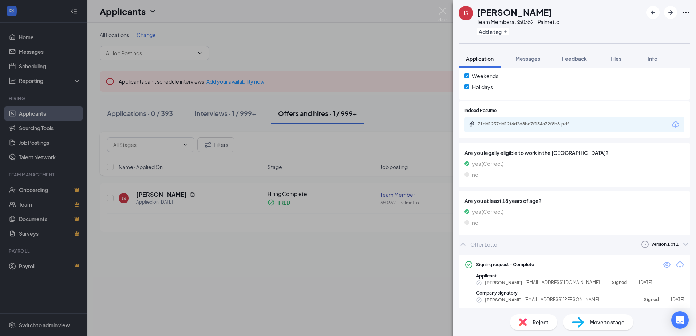
scroll to position [241, 0]
click at [662, 262] on icon "Eye" at bounding box center [666, 264] width 9 height 9
